Goal: Information Seeking & Learning: Learn about a topic

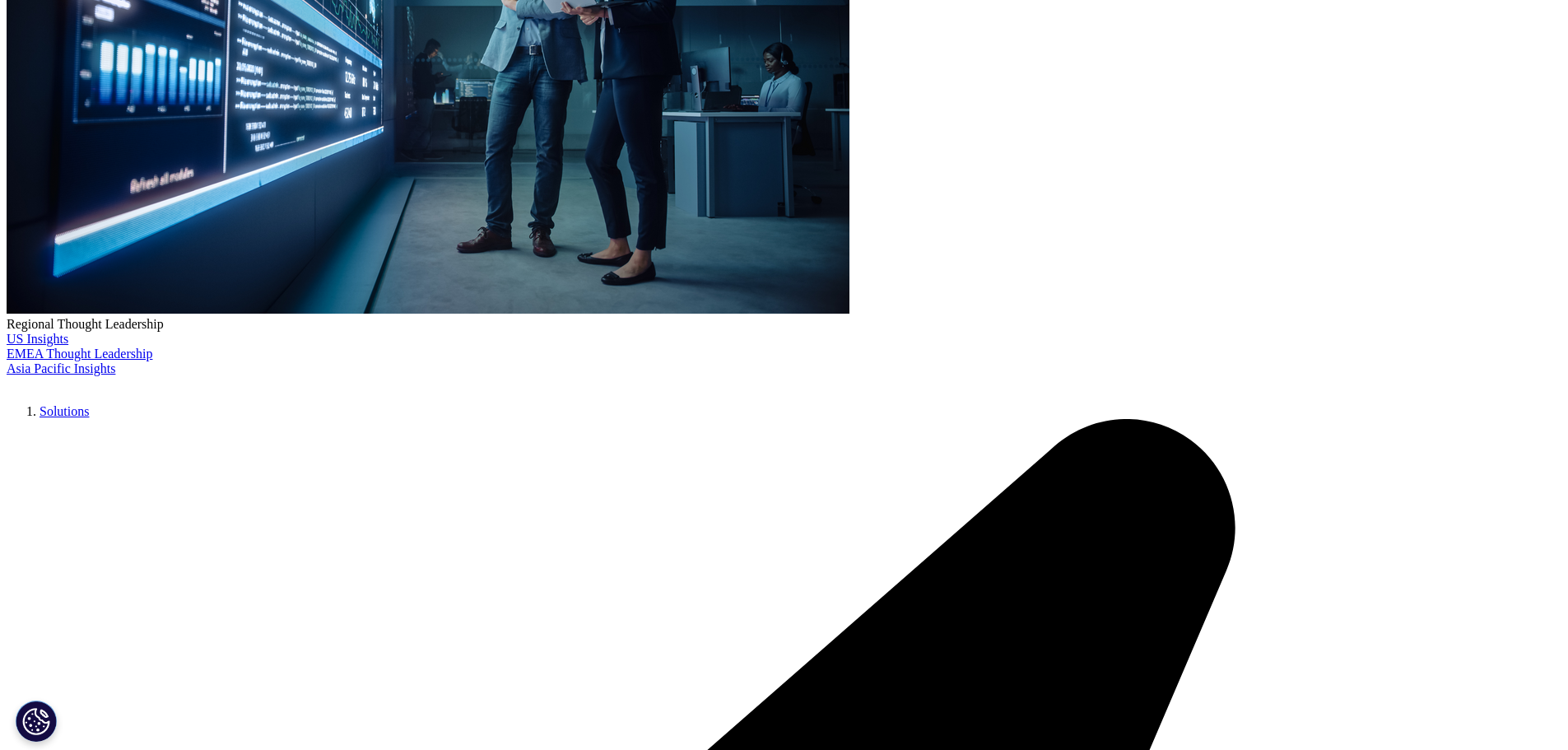
scroll to position [204, 971]
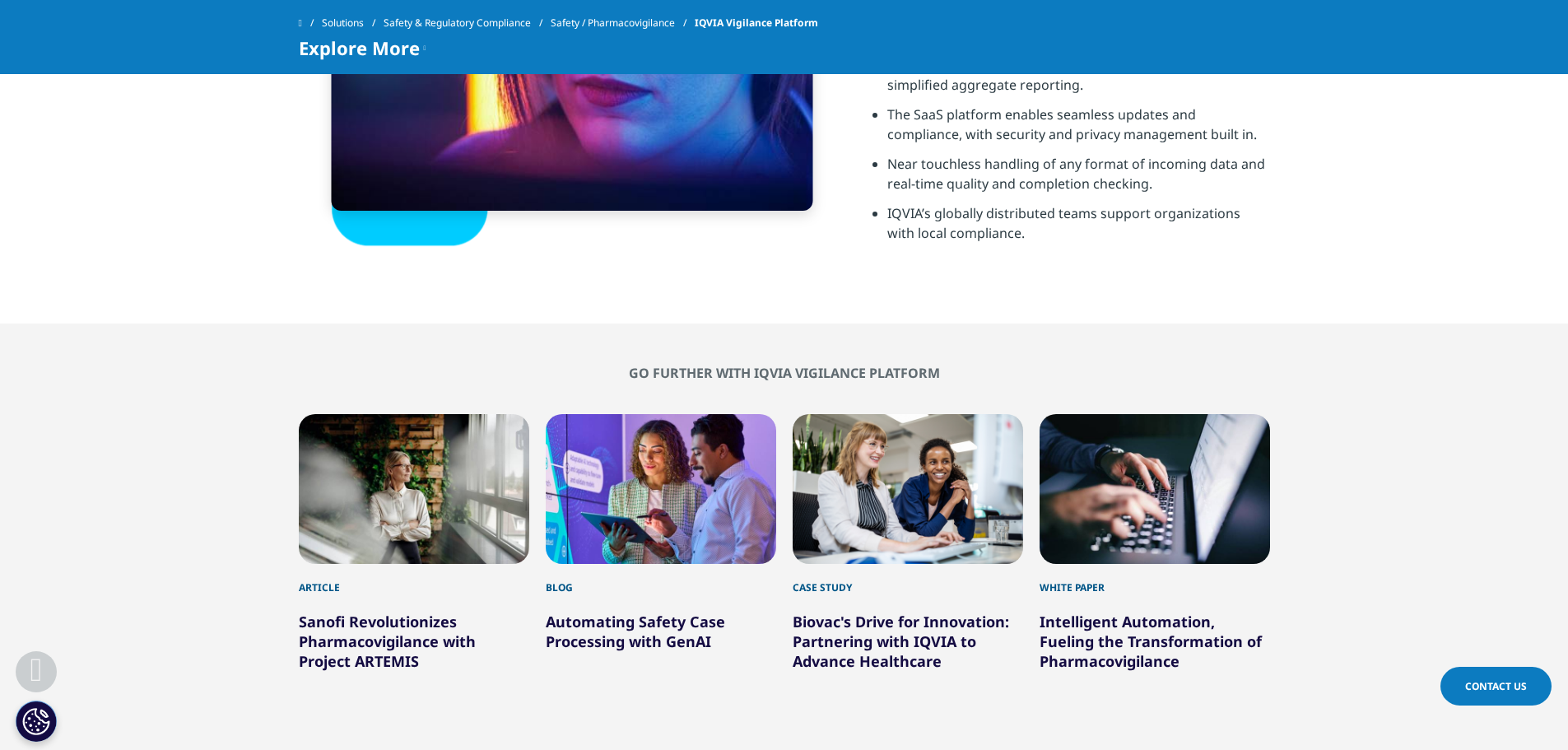
scroll to position [3375, 0]
